Goal: Task Accomplishment & Management: Manage account settings

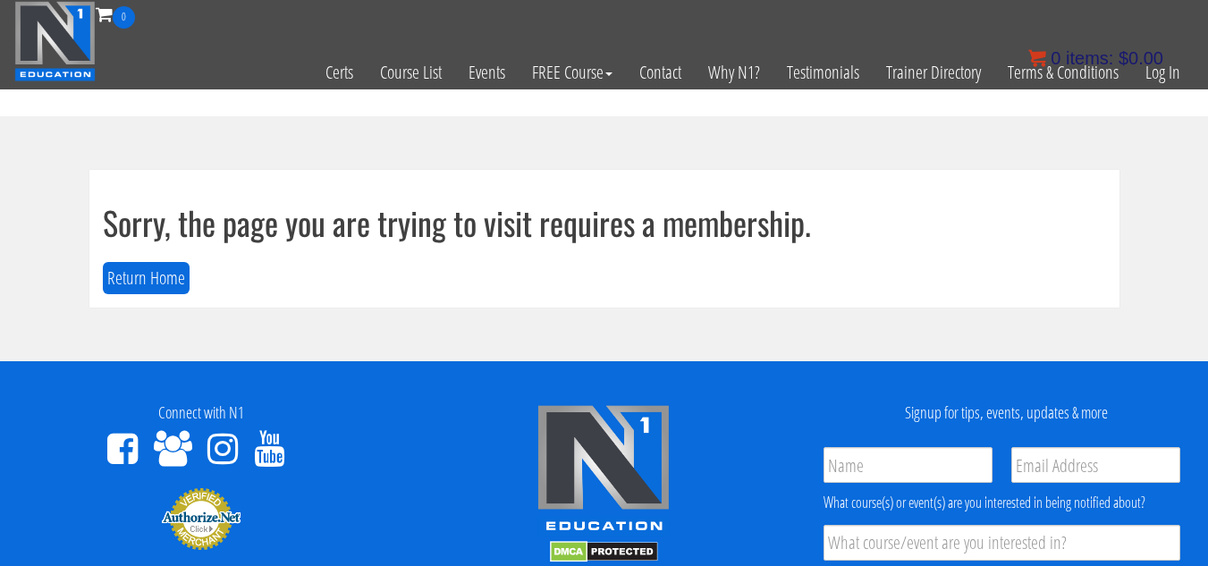
click at [1149, 54] on bdi "$ 0.00" at bounding box center [1141, 58] width 45 height 20
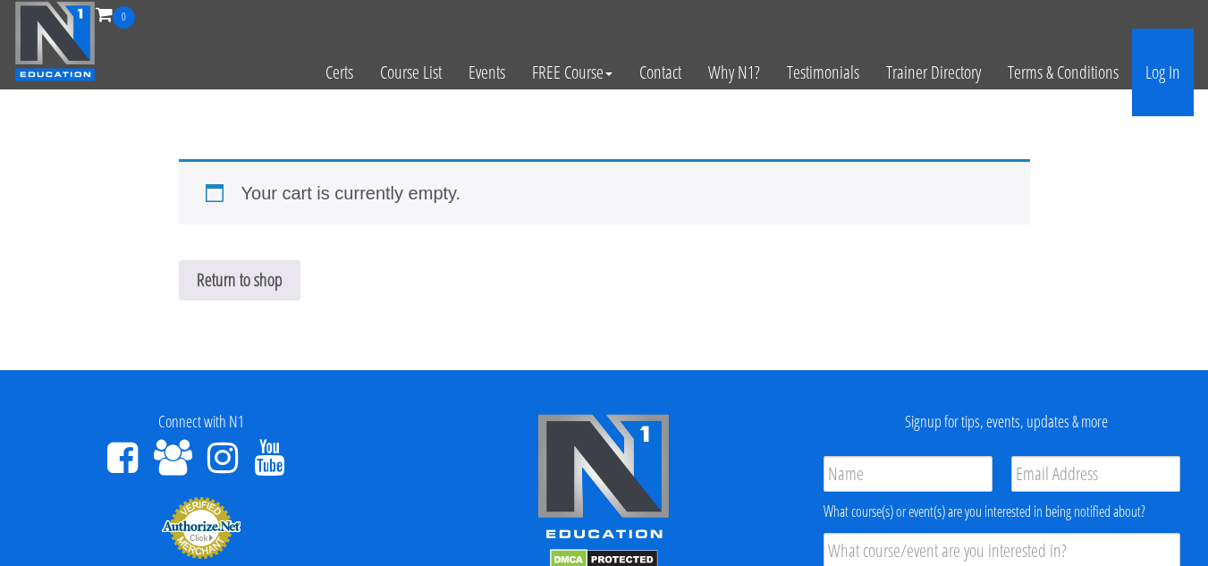
click at [1179, 79] on link "Log In" at bounding box center [1163, 73] width 62 height 88
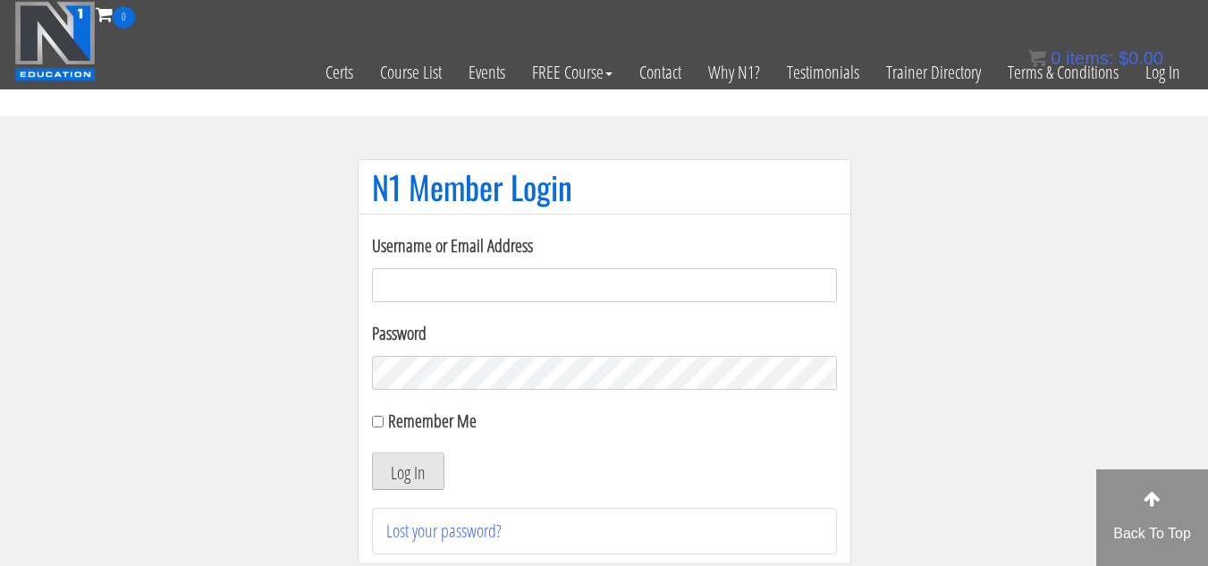
type input "emanueleinvernizzi00@gmail.com"
click at [393, 470] on button "Log In" at bounding box center [408, 471] width 72 height 38
